Goal: Obtain resource: Obtain resource

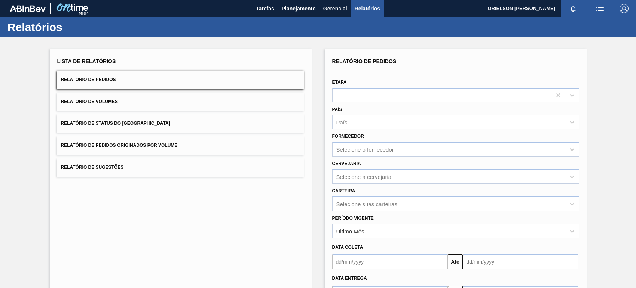
click at [154, 98] on button "Relatório de Volumes" at bounding box center [180, 102] width 247 height 18
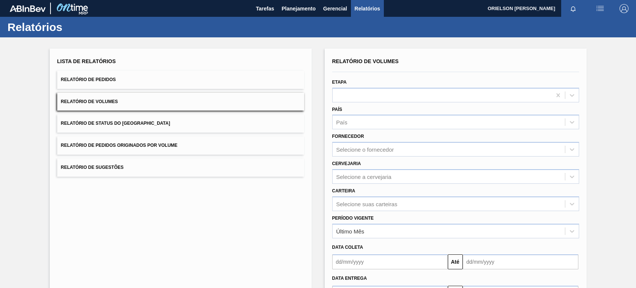
click at [158, 124] on button "Relatório de Status do [GEOGRAPHIC_DATA]" at bounding box center [180, 123] width 247 height 18
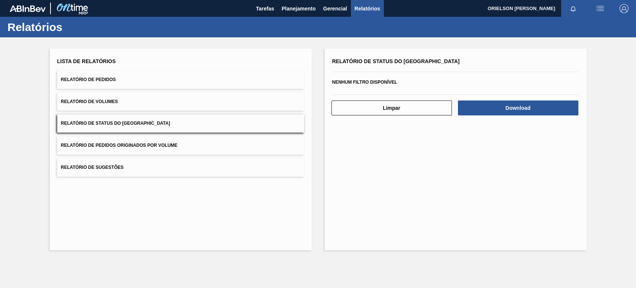
click at [158, 124] on button "Relatório de Status do [GEOGRAPHIC_DATA]" at bounding box center [180, 123] width 247 height 18
click at [478, 108] on button "Download" at bounding box center [518, 108] width 120 height 15
click at [284, 4] on span "Planejamento" at bounding box center [298, 8] width 34 height 9
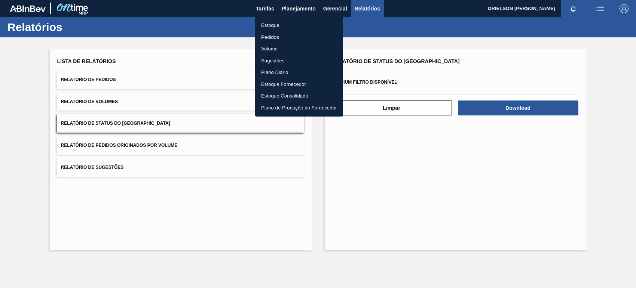
click at [305, 26] on li "Estoque" at bounding box center [299, 25] width 88 height 12
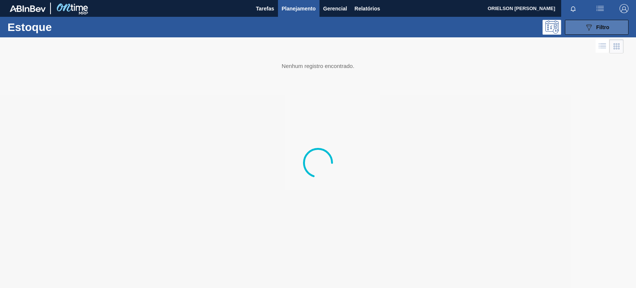
click at [613, 30] on button "089F7B8B-B2A5-4AFE-B5C0-19BA573D28AC Filtro" at bounding box center [596, 27] width 64 height 15
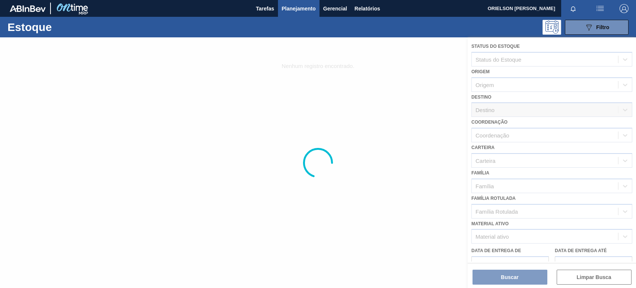
click at [494, 235] on div at bounding box center [318, 162] width 636 height 251
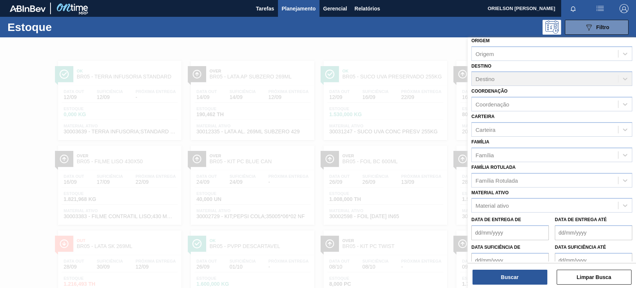
scroll to position [67, 0]
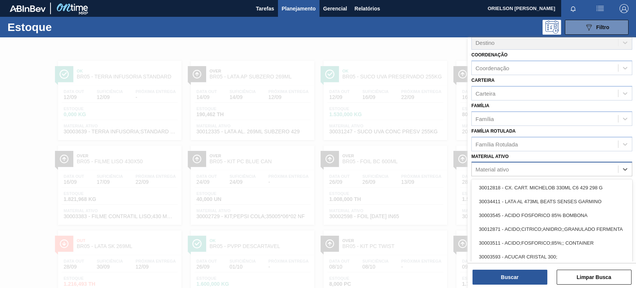
click at [505, 162] on div "Material ativo" at bounding box center [551, 169] width 161 height 15
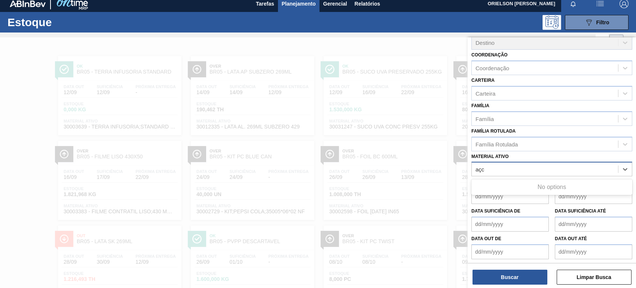
type ativo "aç"
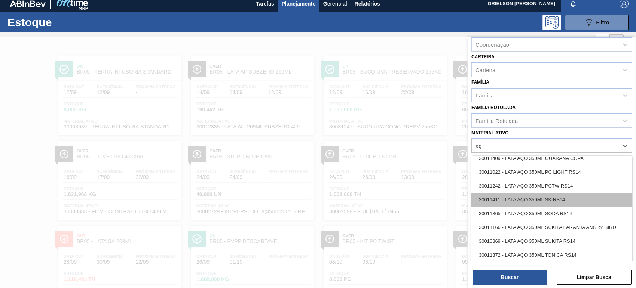
scroll to position [0, 0]
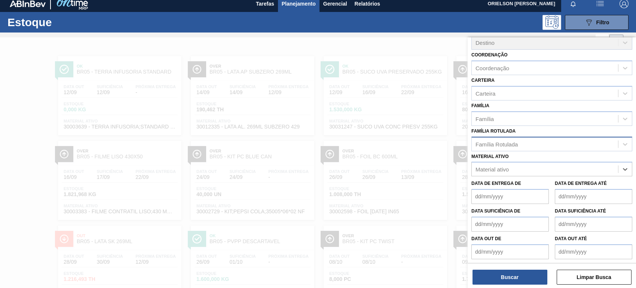
drag, startPoint x: 496, startPoint y: 150, endPoint x: 474, endPoint y: 148, distance: 22.8
click at [474, 148] on div "Status do Estoque Status do Estoque Origem Origem Destino Destino Coordenação C…" at bounding box center [551, 116] width 168 height 293
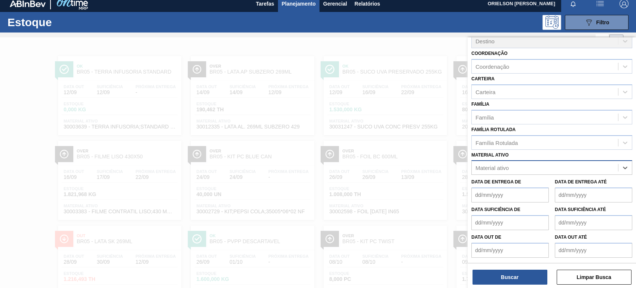
click at [479, 164] on div "Select is focused ,type to refine list, press Down to open the menu, press left…" at bounding box center [551, 167] width 161 height 15
